Goal: Task Accomplishment & Management: Use online tool/utility

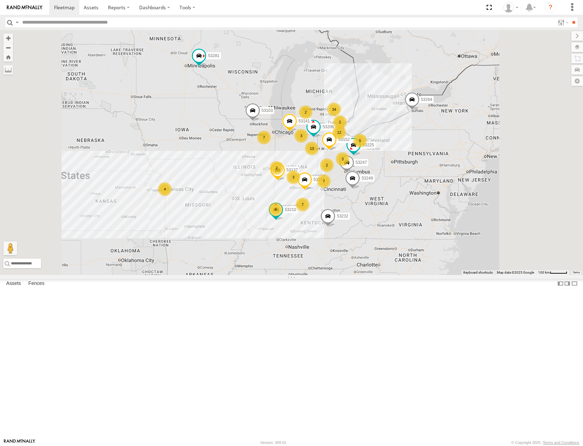
click at [580, 46] on label at bounding box center [577, 47] width 12 height 10
click at [0, 0] on span "Basemaps" at bounding box center [0, 0] width 0 height 0
click at [0, 0] on div "Night" at bounding box center [0, 0] width 0 height 0
click at [0, 0] on span "Satellite + Roadmap" at bounding box center [0, 0] width 0 height 0
click at [560, 34] on label at bounding box center [571, 36] width 23 height 10
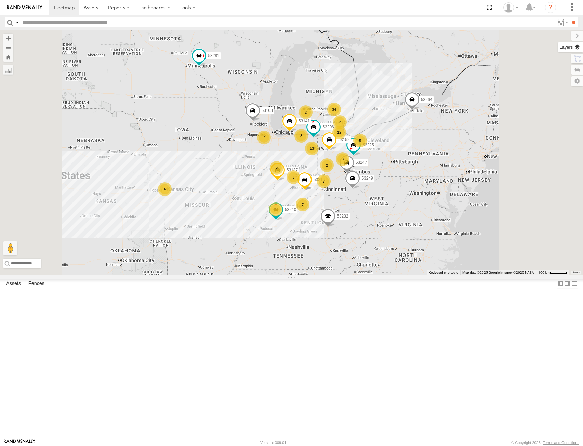
click at [575, 45] on label at bounding box center [570, 47] width 25 height 10
click at [0, 0] on span "Basemaps" at bounding box center [0, 0] width 0 height 0
click at [0, 0] on span "Satellite + Roadmap" at bounding box center [0, 0] width 0 height 0
click at [0, 0] on span "Night" at bounding box center [0, 0] width 0 height 0
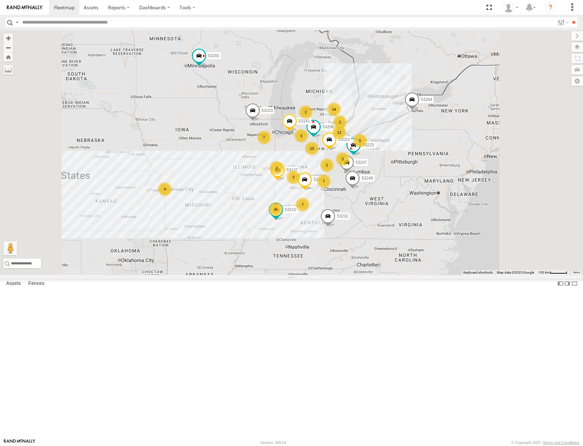
click at [0, 0] on span "Satellite + Roadmap" at bounding box center [0, 0] width 0 height 0
